Goal: Obtain resource: Download file/media

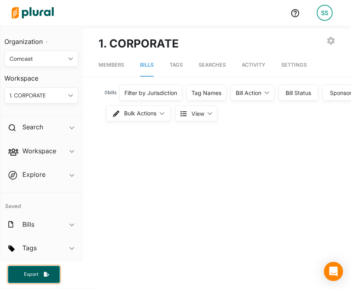
click at [49, 268] on button "Export" at bounding box center [34, 274] width 52 height 17
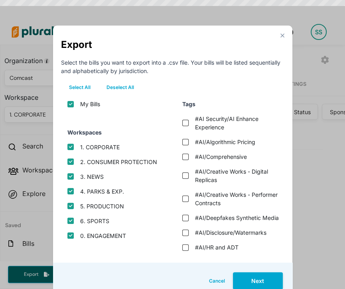
scroll to position [10, 0]
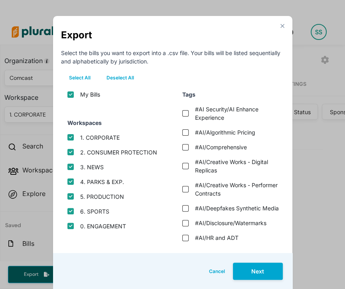
click at [118, 75] on button "Deselect All" at bounding box center [120, 78] width 43 height 12
checkbox input "false"
checkbox protection "false"
checkbox input "false"
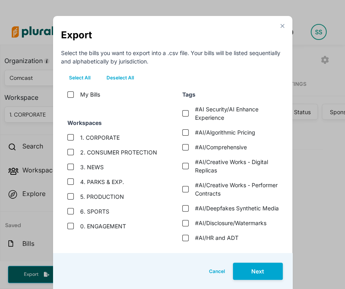
checkbox exp\ "false"
checkbox input "false"
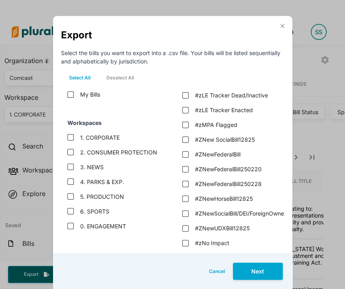
scroll to position [1982, 0]
click at [227, 88] on div "#zLE Tracker Active" at bounding box center [228, 80] width 105 height 15
click at [225, 85] on label "#zLE Tracker Active" at bounding box center [221, 80] width 53 height 8
click at [189, 84] on active "#zLE Tracker Active" at bounding box center [185, 80] width 6 height 6
checkbox active "true"
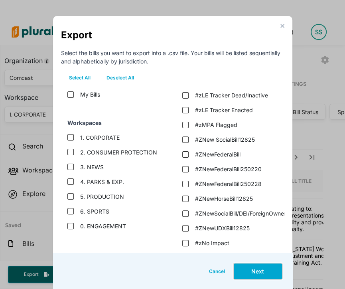
click at [253, 279] on button "Next" at bounding box center [258, 271] width 50 height 17
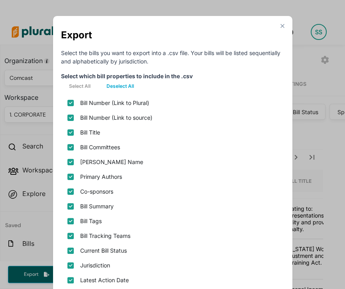
scroll to position [164, 0]
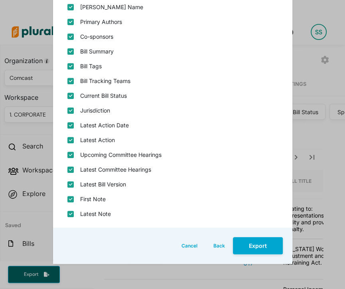
click at [263, 236] on div "Cancel Back Export" at bounding box center [172, 245] width 239 height 36
click at [263, 240] on button "Export" at bounding box center [258, 245] width 50 height 17
